Goal: Information Seeking & Learning: Learn about a topic

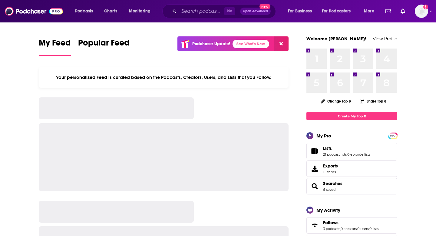
click at [202, 16] on div "⌘ K Open Advanced New" at bounding box center [219, 11] width 114 height 14
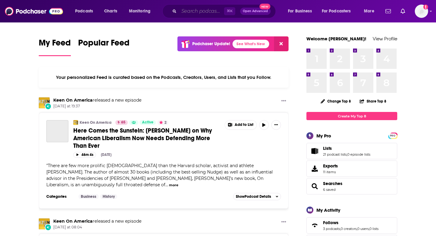
click at [198, 12] on input "Search podcasts, credits, & more..." at bounding box center [201, 11] width 45 height 10
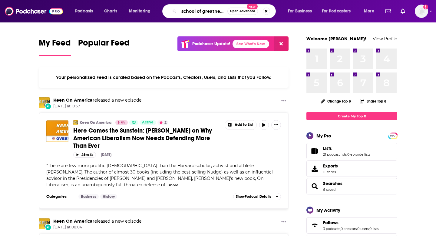
scroll to position [0, 0]
type input "school of greatness"
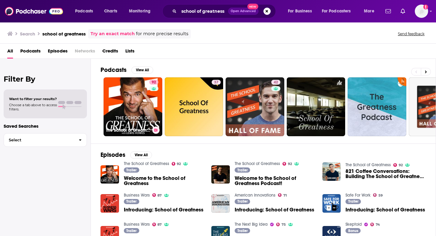
click at [134, 89] on link "92 The School of Greatness" at bounding box center [133, 106] width 59 height 59
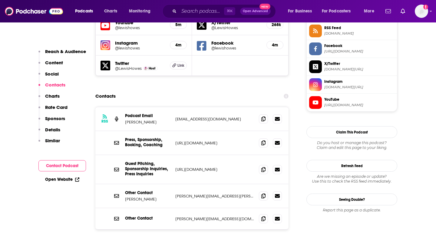
scroll to position [597, 0]
